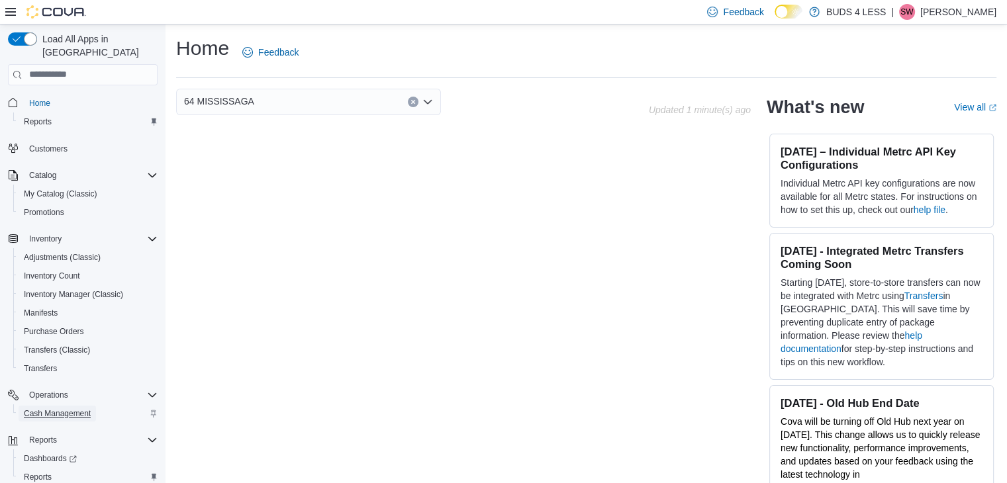
click at [45, 409] on span "Cash Management" at bounding box center [57, 414] width 67 height 11
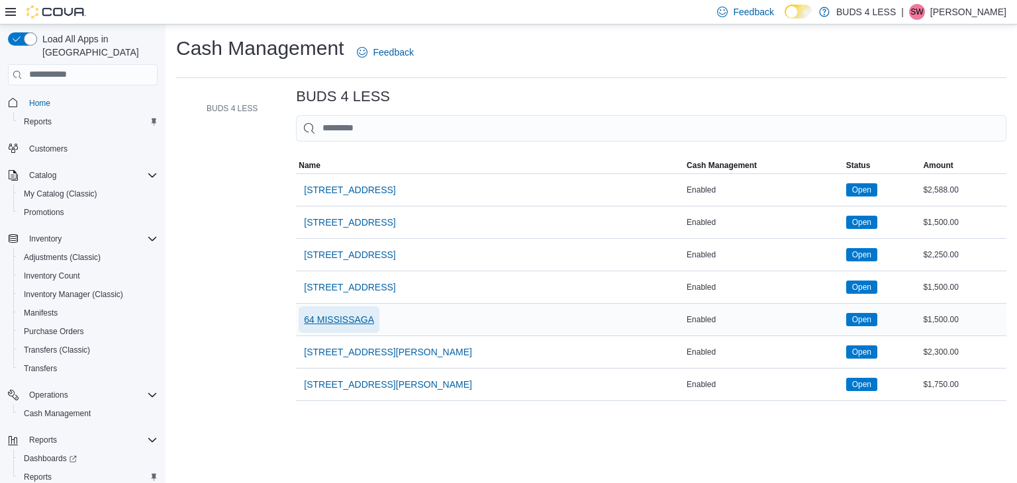
click at [365, 313] on span "64 MISSISSAGA" at bounding box center [339, 319] width 70 height 13
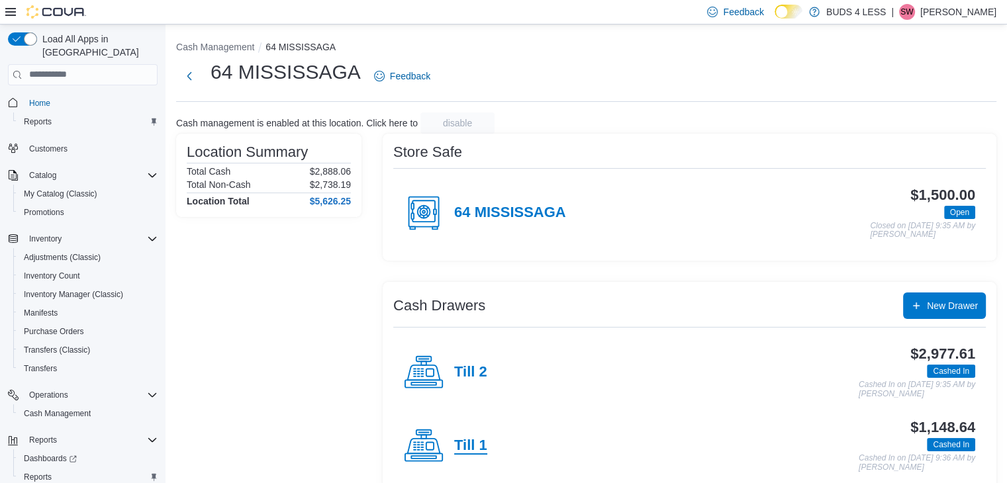
click at [473, 445] on h4 "Till 1" at bounding box center [470, 446] width 33 height 17
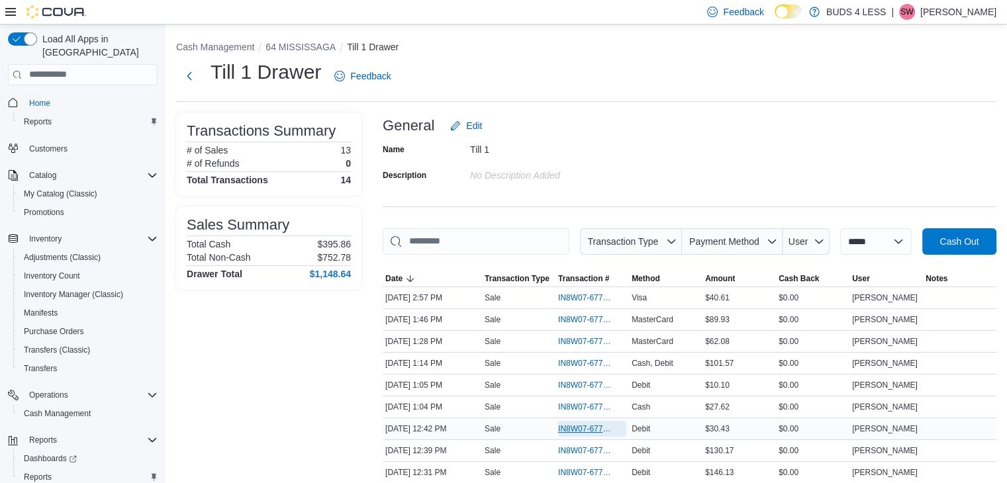
click at [596, 424] on span "IN8W07-677619" at bounding box center [585, 429] width 55 height 11
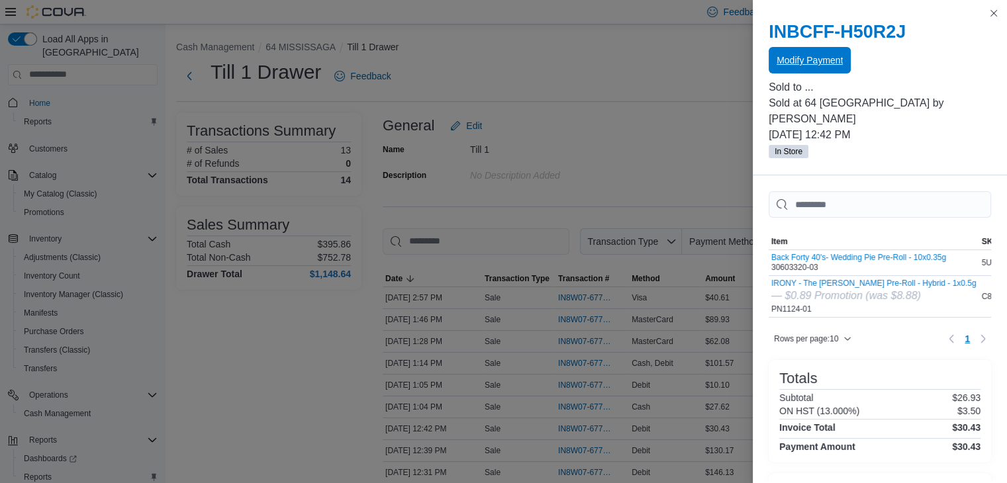
click at [832, 59] on span "Modify Payment" at bounding box center [810, 60] width 66 height 13
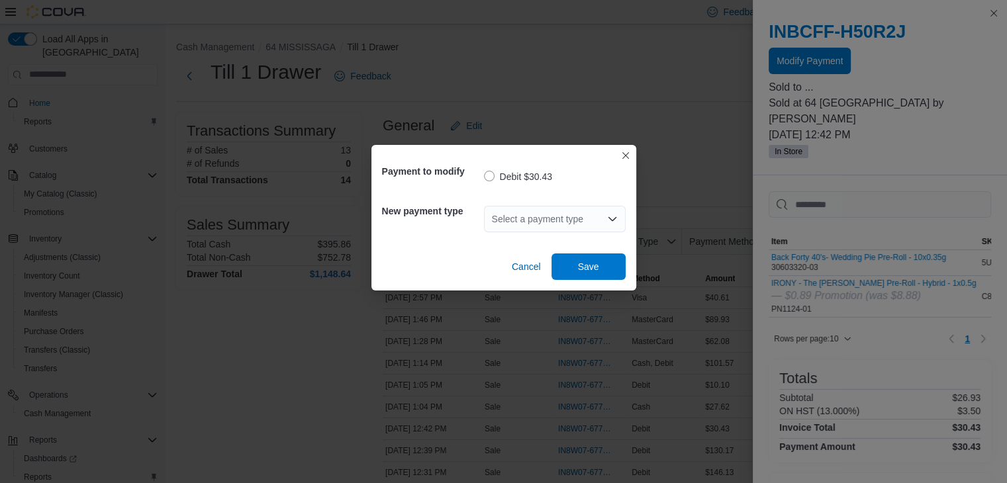
click at [609, 215] on icon "Open list of options" at bounding box center [612, 219] width 11 height 11
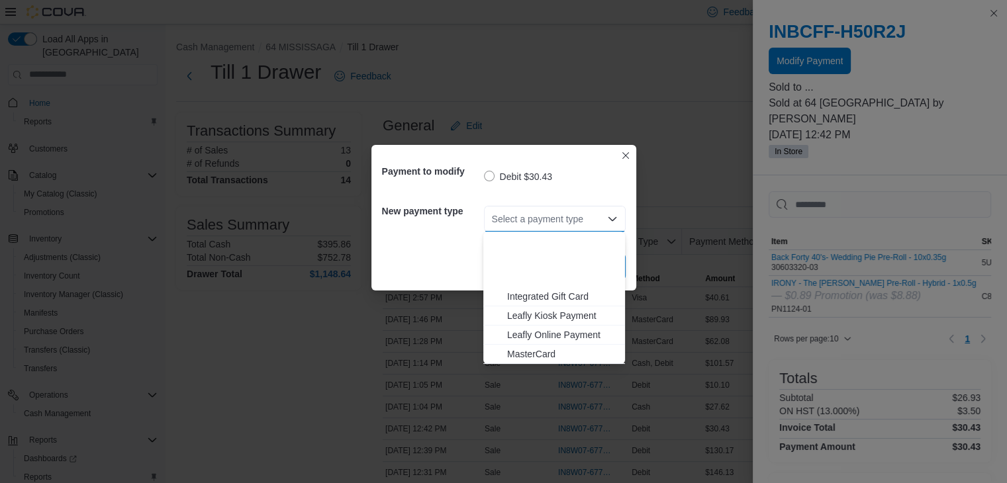
scroll to position [175, 0]
click at [545, 348] on span "Visa" at bounding box center [562, 354] width 110 height 13
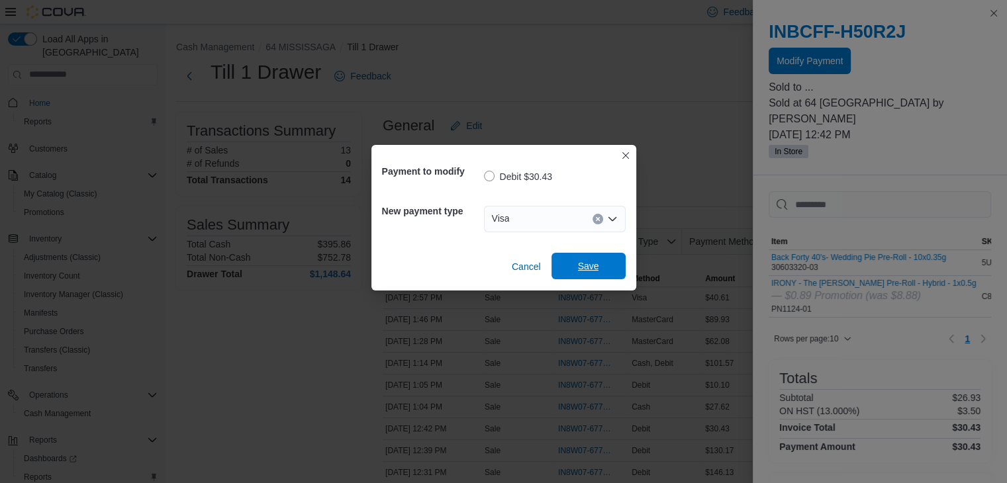
click at [585, 271] on span "Save" at bounding box center [588, 266] width 21 height 13
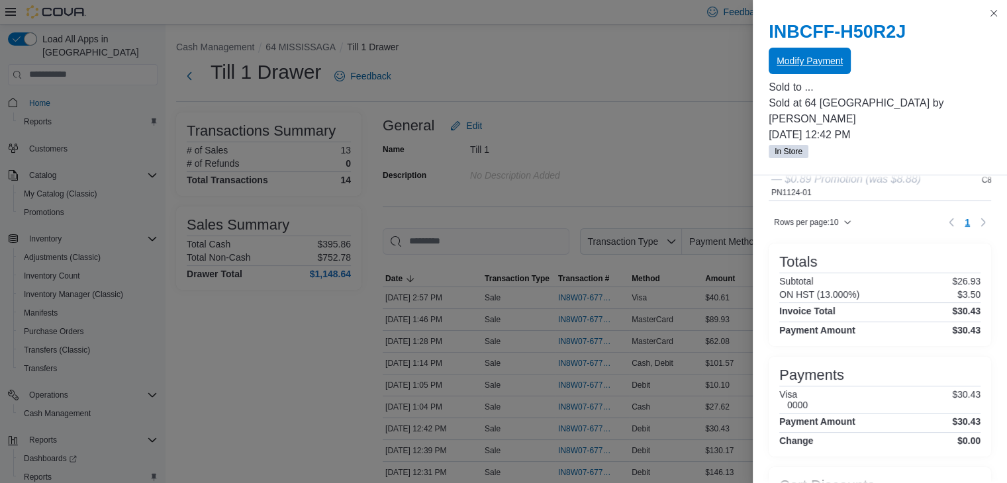
scroll to position [199, 0]
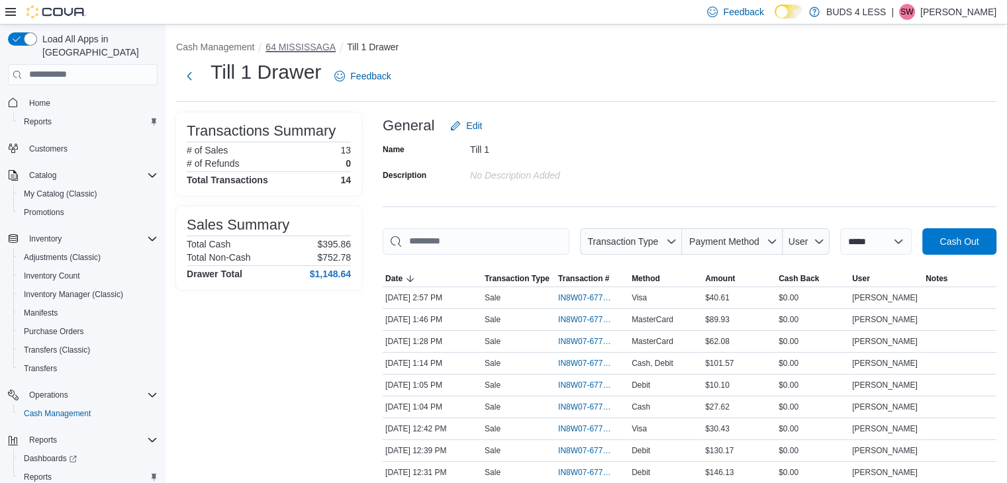
click at [318, 46] on button "64 MISSISSAGA" at bounding box center [301, 47] width 70 height 11
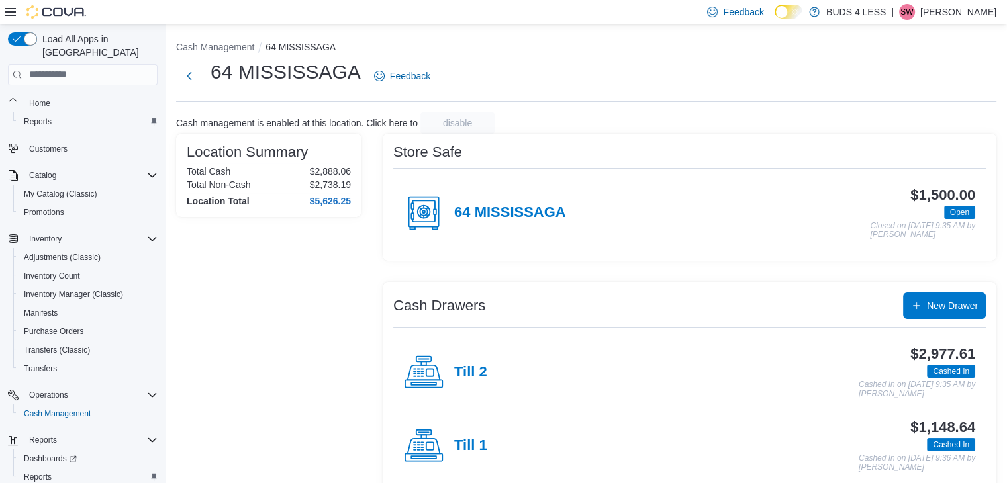
click at [477, 374] on h4 "Till 2" at bounding box center [470, 372] width 33 height 17
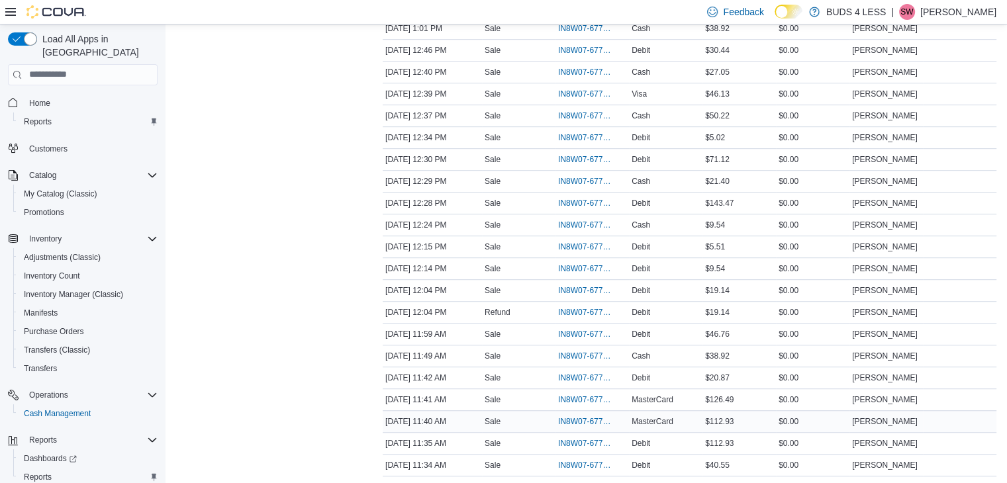
scroll to position [795, 0]
click at [583, 416] on span "IN8W07-677503" at bounding box center [585, 421] width 55 height 11
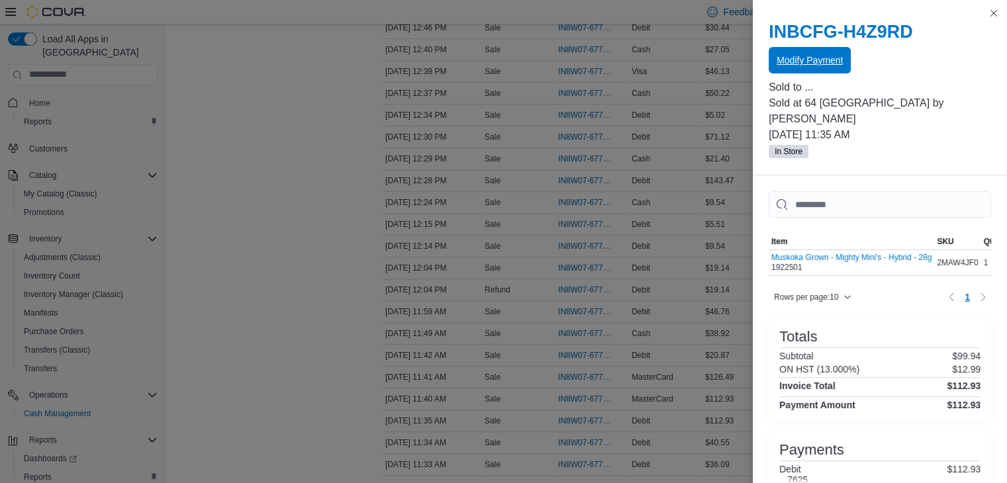
click at [820, 63] on span "Modify Payment" at bounding box center [810, 60] width 66 height 13
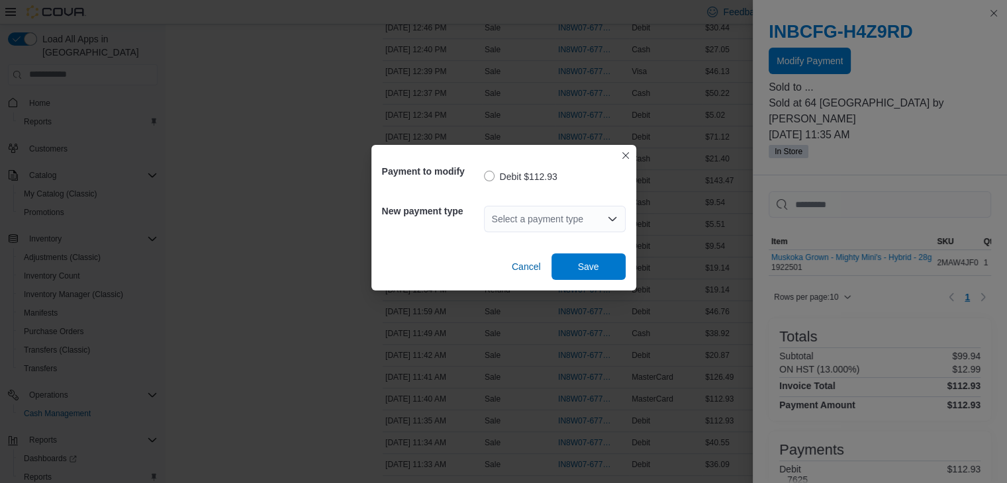
click at [611, 211] on div "Select a payment type" at bounding box center [555, 219] width 142 height 26
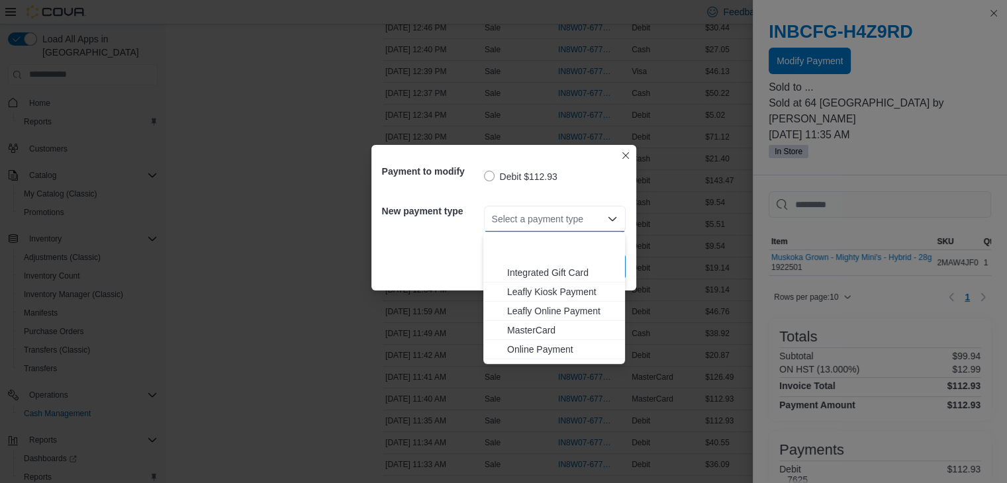
scroll to position [175, 0]
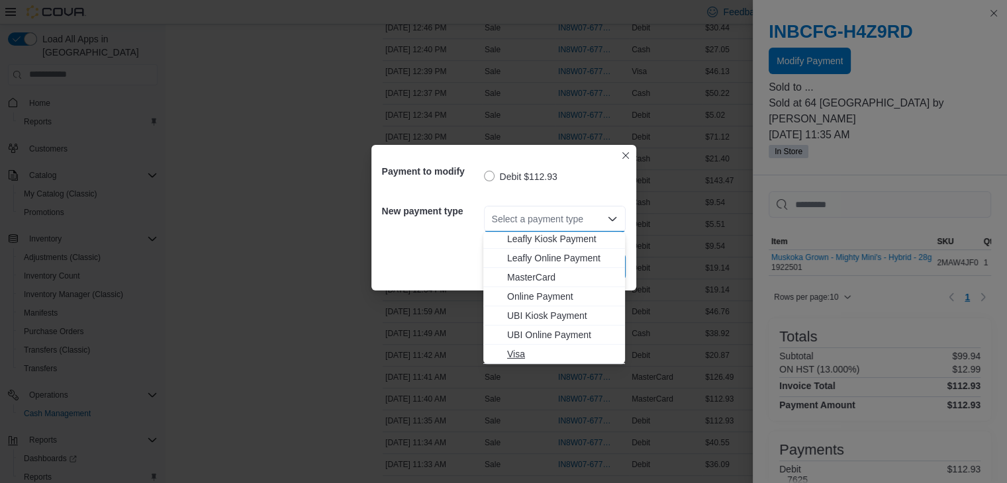
click at [535, 348] on span "Visa" at bounding box center [562, 354] width 110 height 13
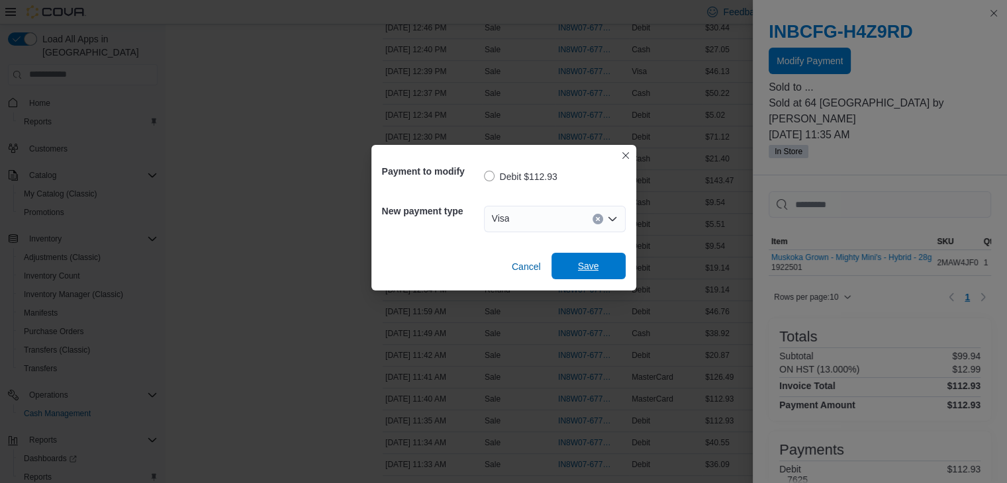
click at [583, 268] on span "Save" at bounding box center [588, 266] width 21 height 13
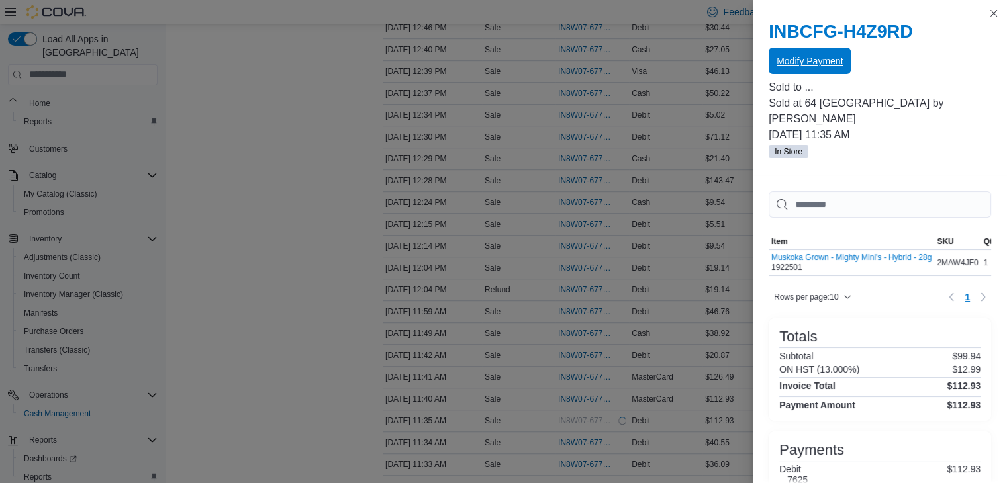
scroll to position [0, 0]
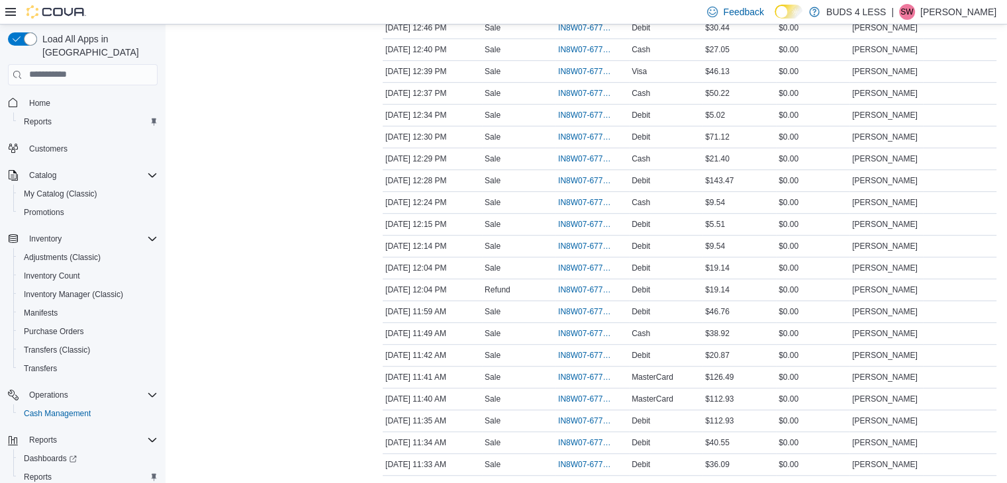
click at [179, 235] on div "Transactions Summary # of Sales 55 # of Refunds 1 Total Transactions 57 Sales S…" at bounding box center [268, 60] width 185 height 1484
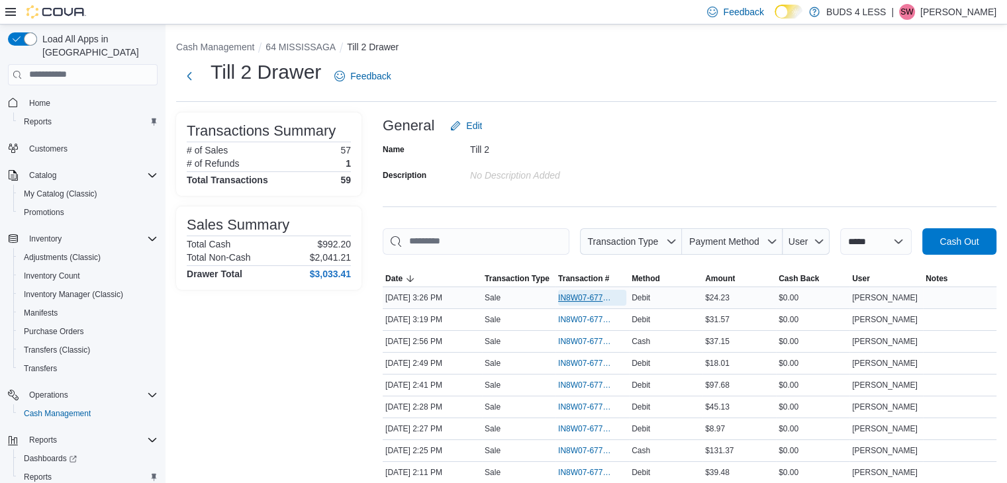
click at [604, 295] on span "IN8W07-677886" at bounding box center [585, 298] width 55 height 11
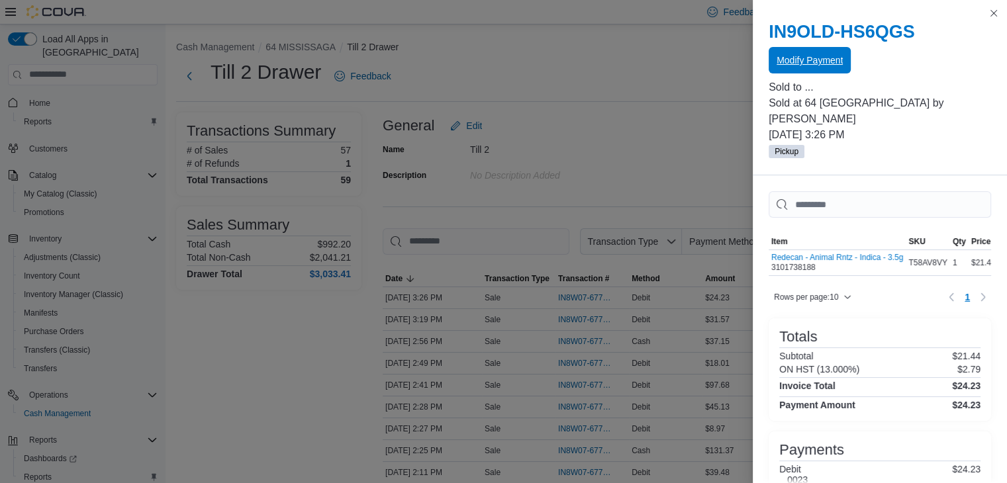
click at [826, 66] on span "Modify Payment" at bounding box center [810, 60] width 66 height 13
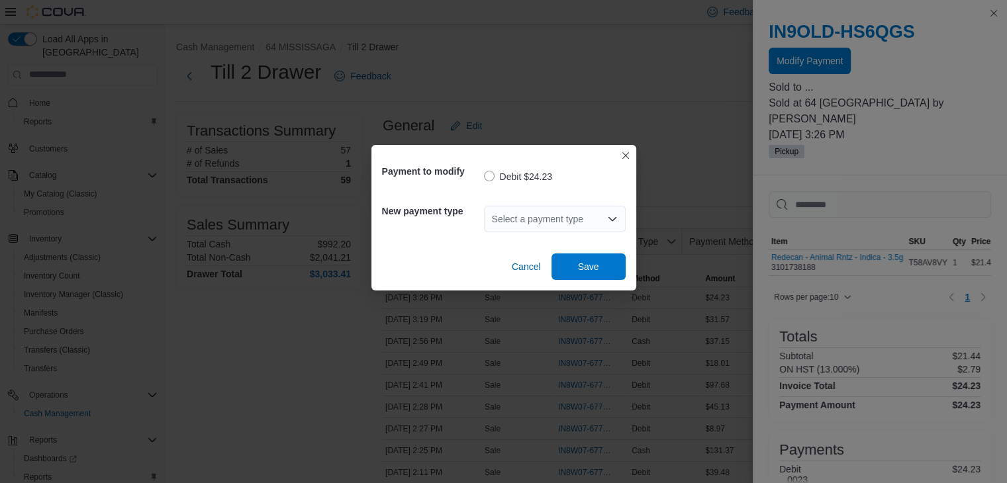
click at [613, 216] on icon "Open list of options" at bounding box center [612, 219] width 11 height 11
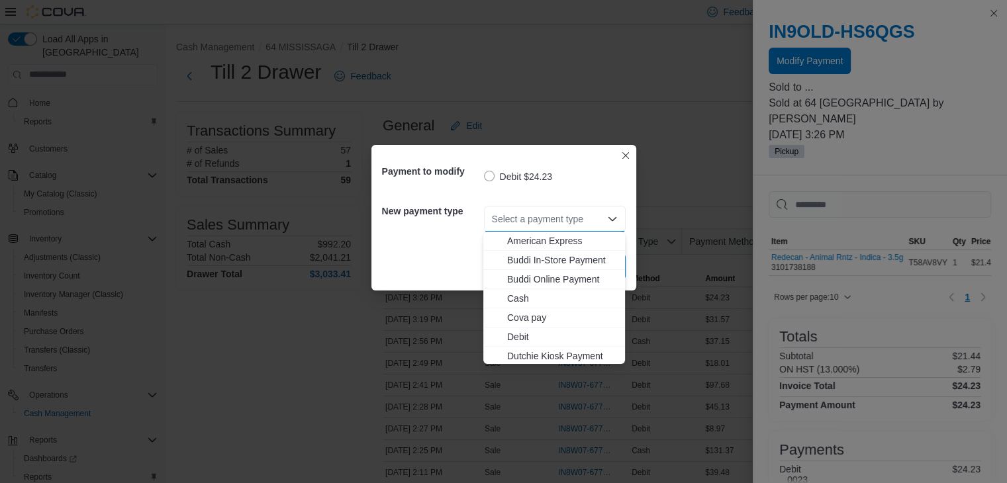
scroll to position [175, 0]
click at [525, 360] on span "Visa" at bounding box center [562, 354] width 110 height 13
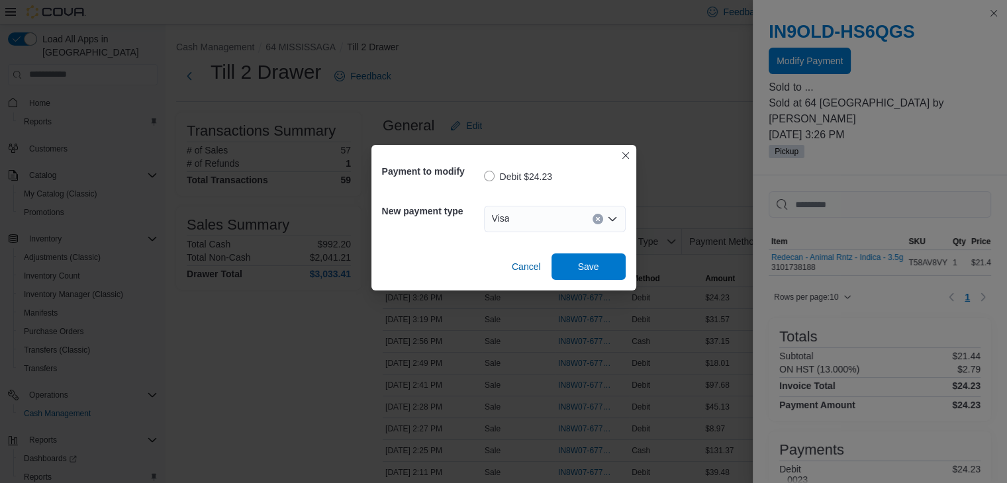
click at [599, 248] on div "Cancel Save" at bounding box center [504, 261] width 244 height 37
click at [599, 264] on span "Save" at bounding box center [589, 266] width 58 height 26
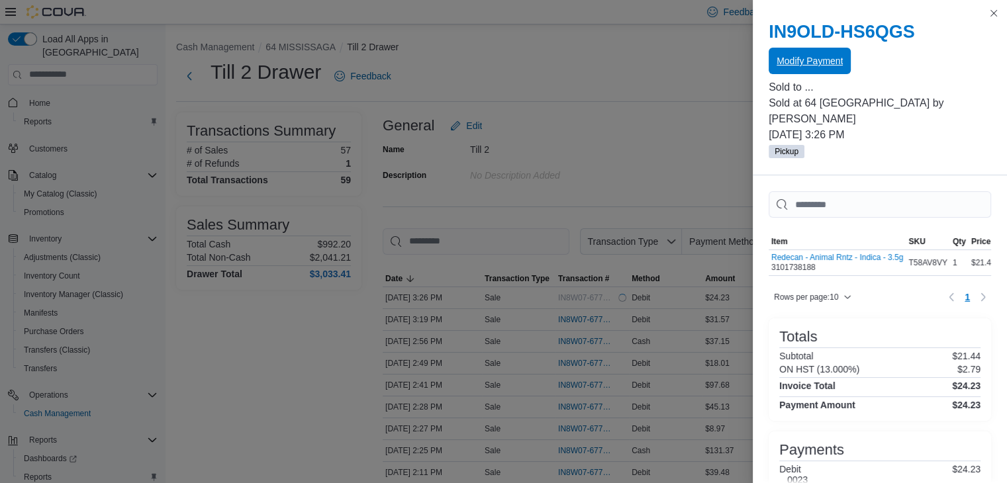
scroll to position [0, 0]
